Goal: Information Seeking & Learning: Learn about a topic

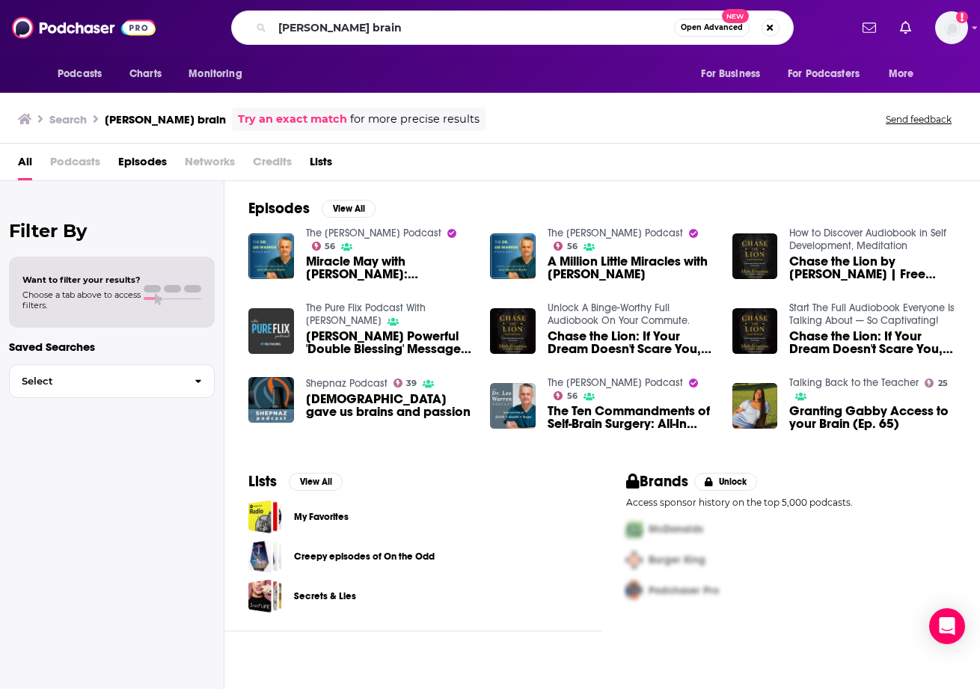
click at [256, 25] on div "[PERSON_NAME] brain Open Advanced New" at bounding box center [512, 27] width 563 height 34
type input "unhurried"
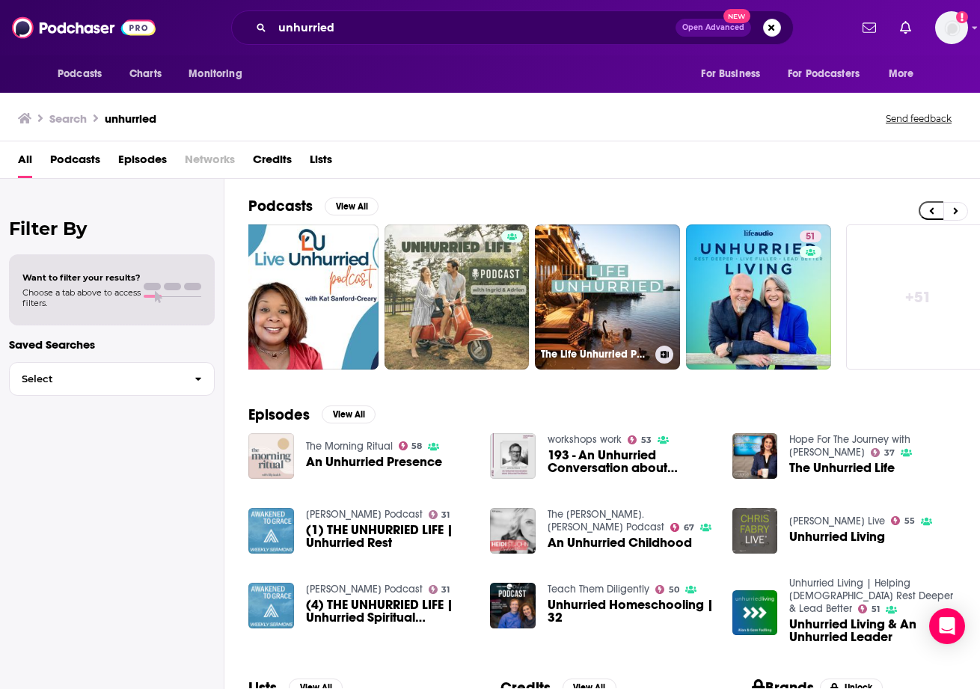
scroll to position [0, 643]
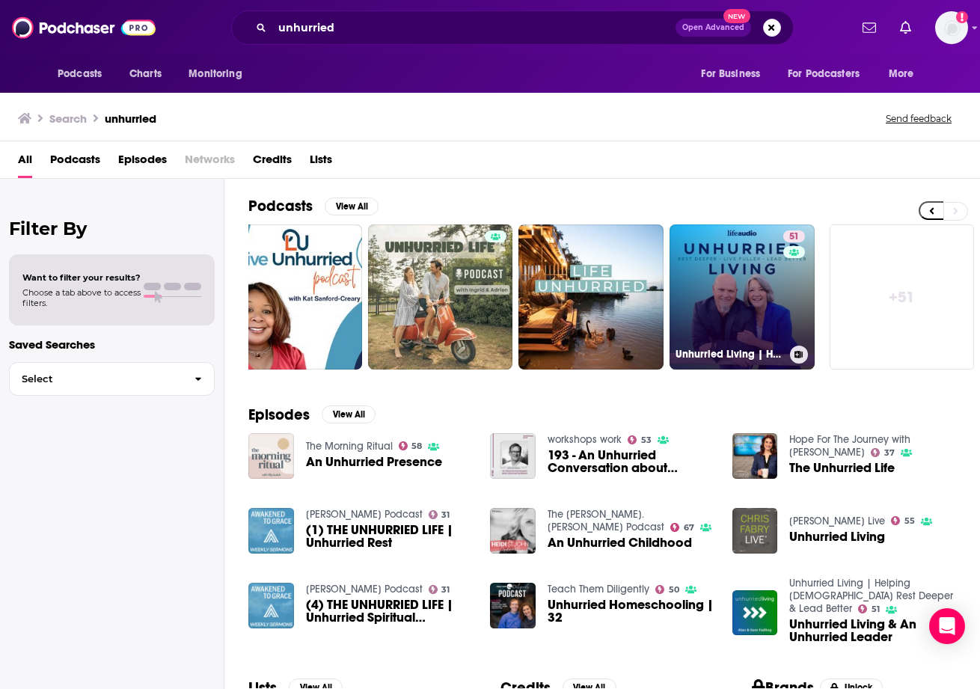
click at [744, 263] on link "51 Unhurried Living | Helping [DEMOGRAPHIC_DATA] Rest Deeper & Lead Better" at bounding box center [742, 296] width 145 height 145
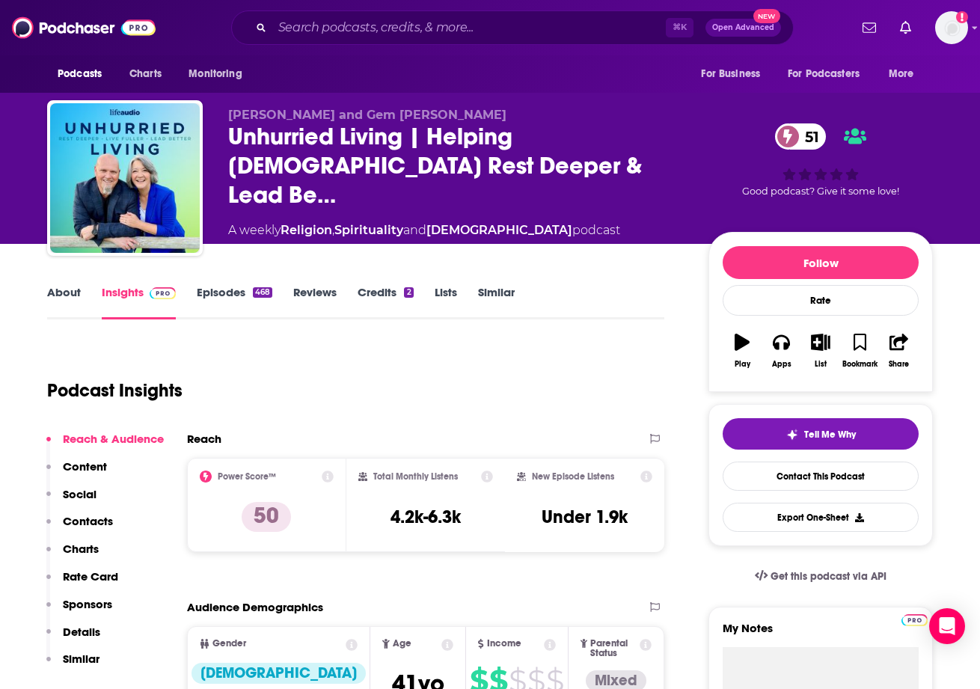
click at [210, 292] on link "Episodes 468" at bounding box center [235, 302] width 76 height 34
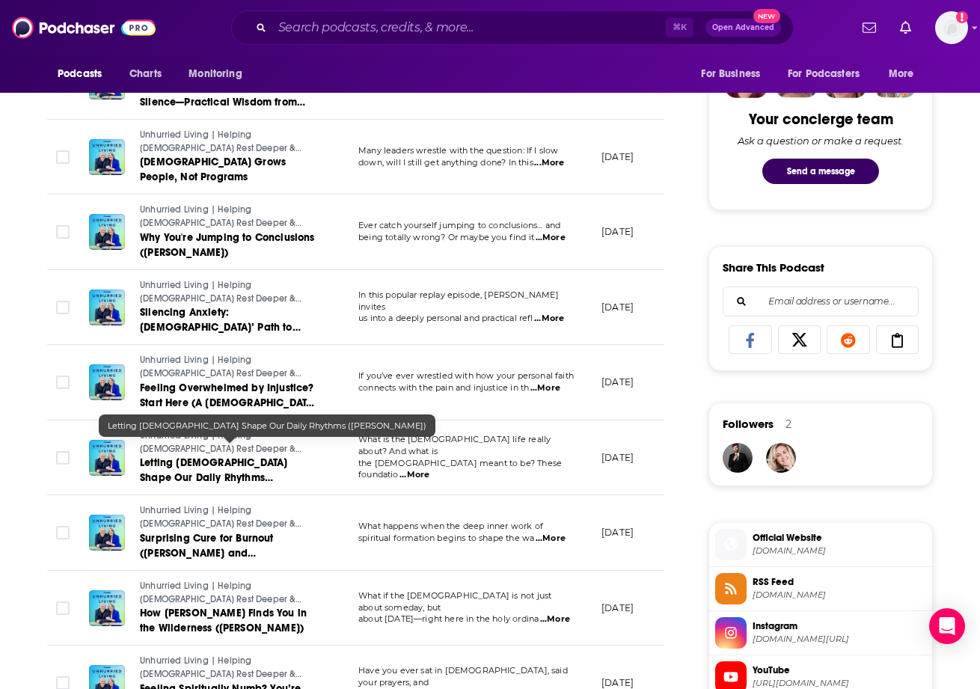
scroll to position [750, 0]
